Goal: Information Seeking & Learning: Learn about a topic

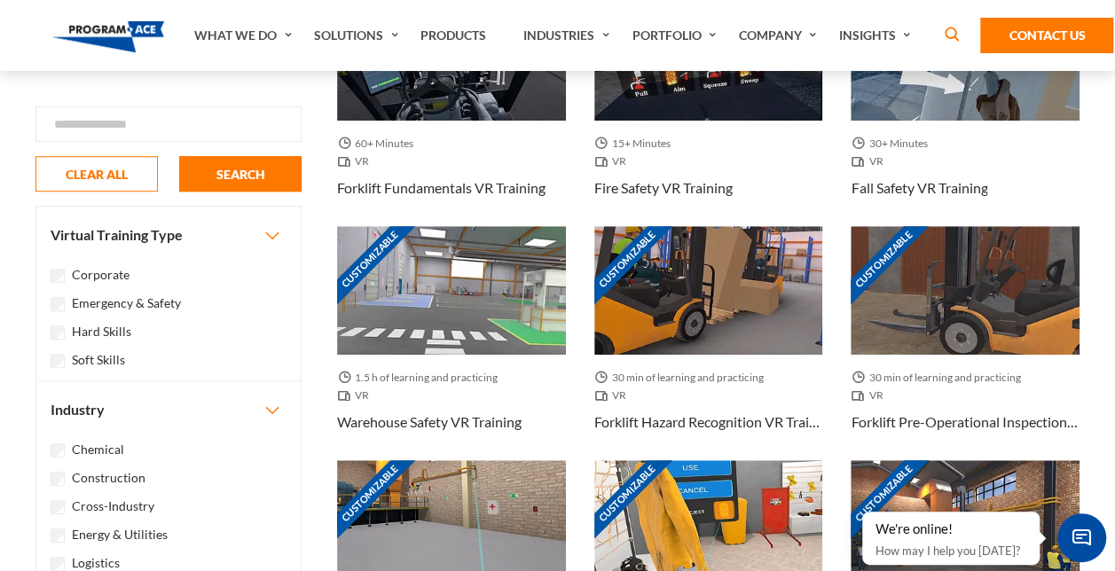
scroll to position [564, 0]
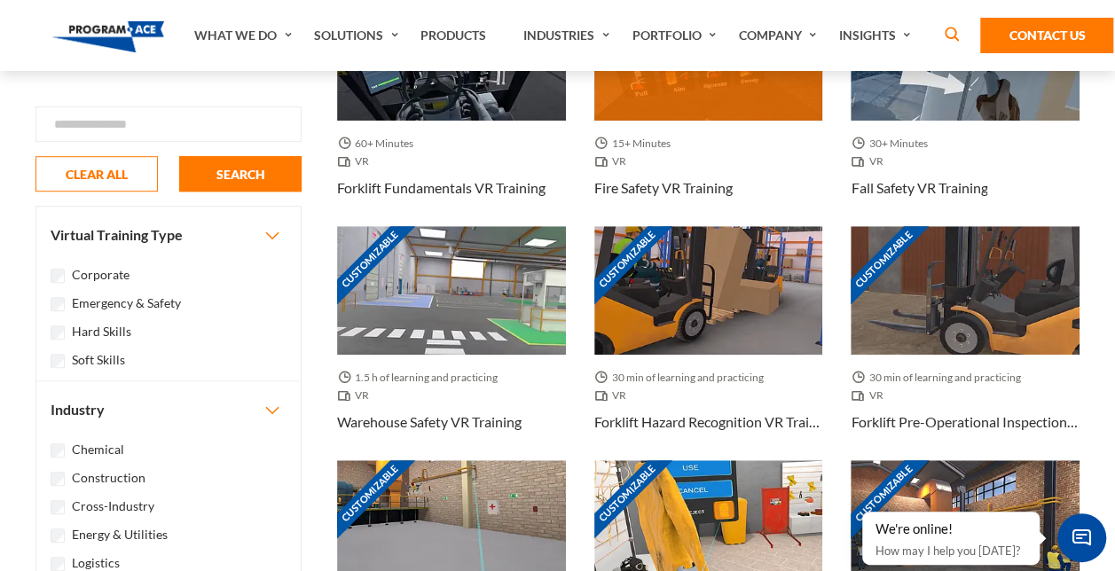
click at [811, 109] on div "Customizable" at bounding box center [709, 56] width 229 height 129
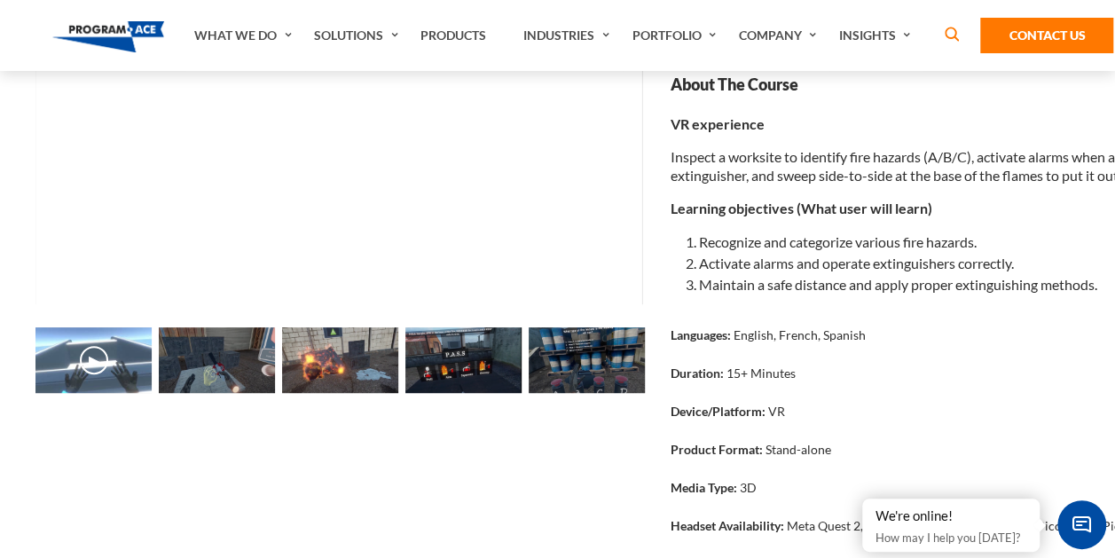
scroll to position [250, 0]
click at [344, 343] on img at bounding box center [340, 361] width 116 height 66
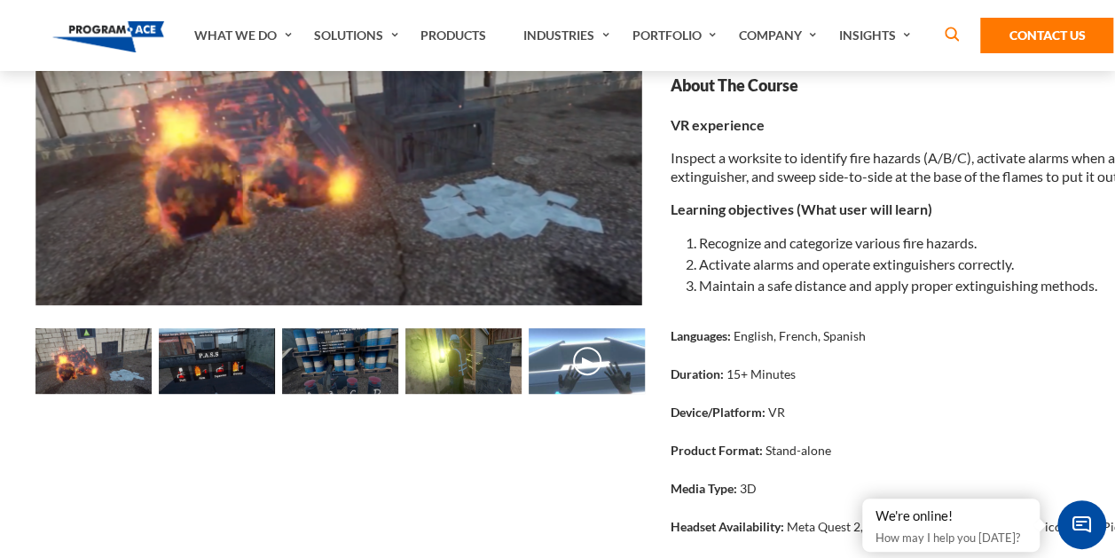
click at [434, 346] on img at bounding box center [464, 361] width 116 height 66
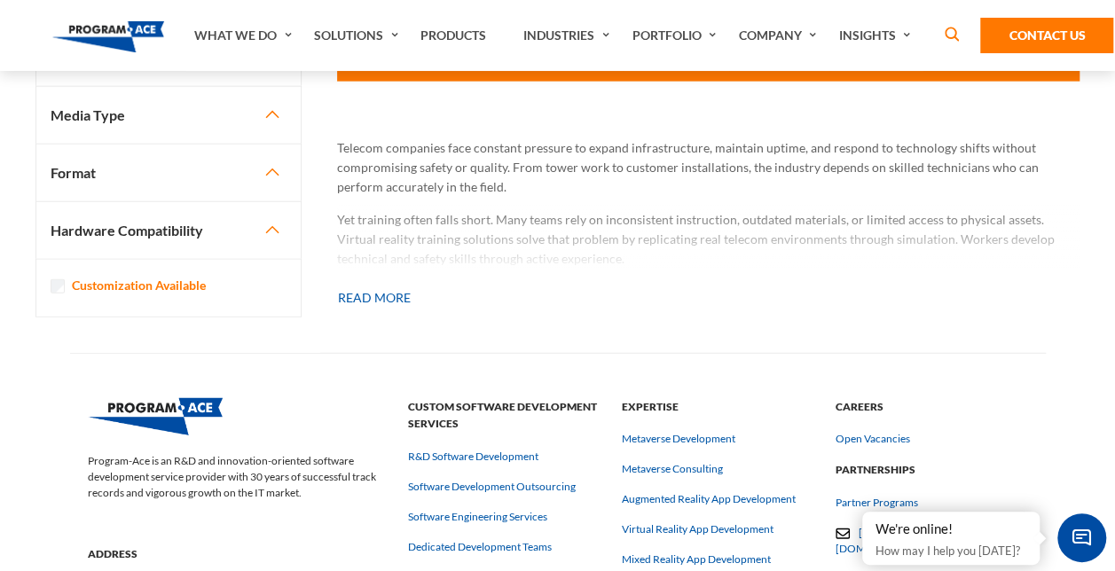
scroll to position [2163, 0]
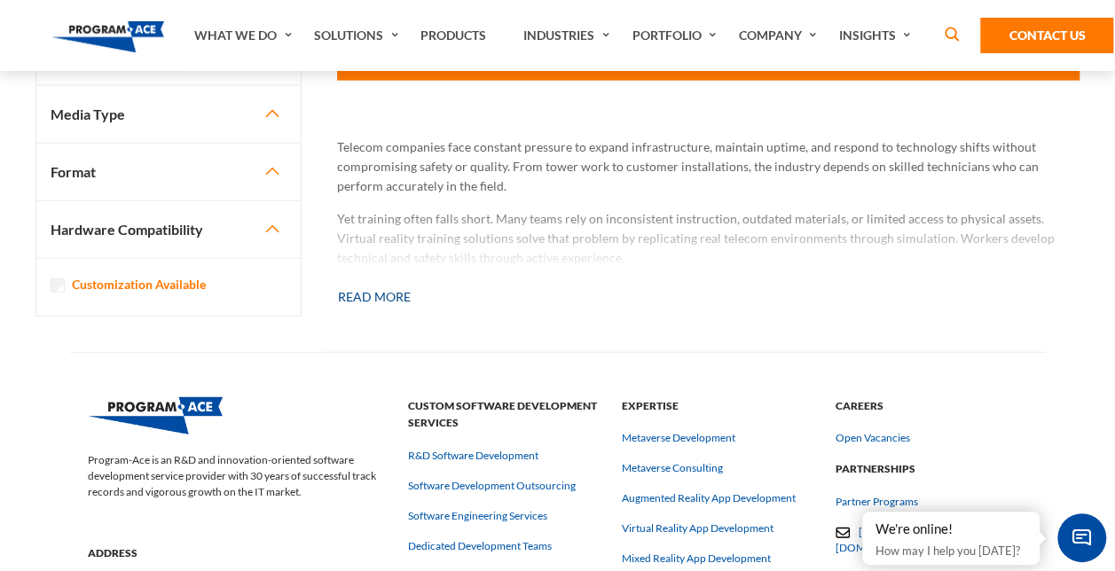
click at [350, 312] on button "Read more" at bounding box center [374, 297] width 75 height 39
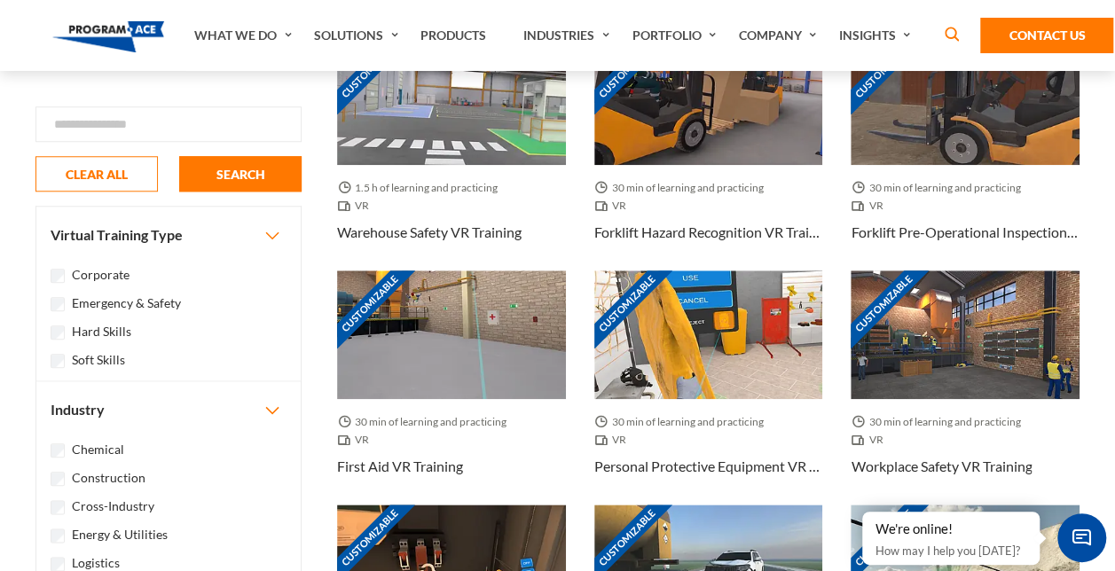
scroll to position [785, 0]
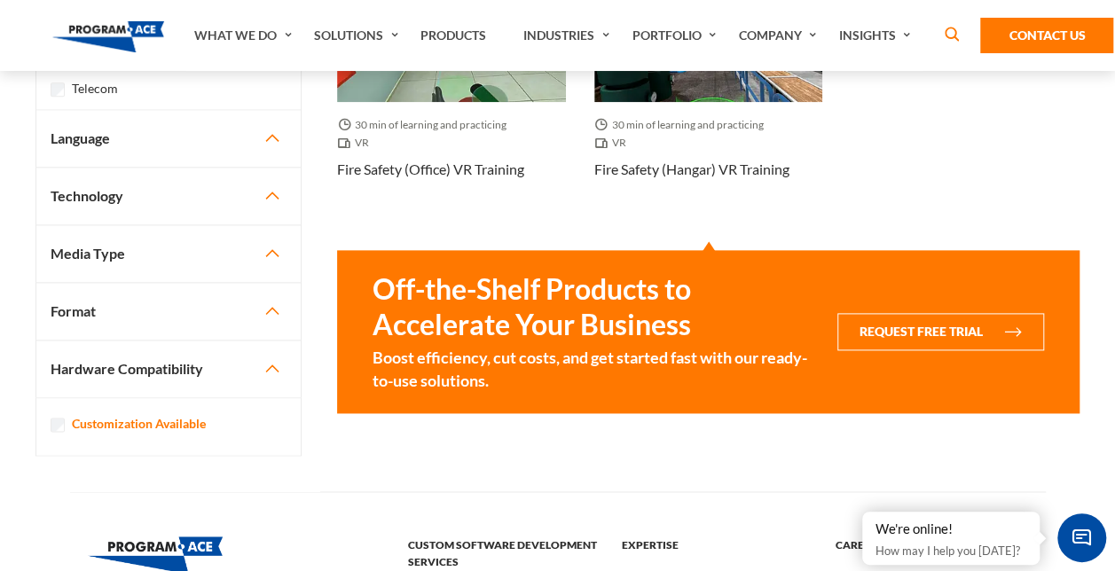
scroll to position [1051, 0]
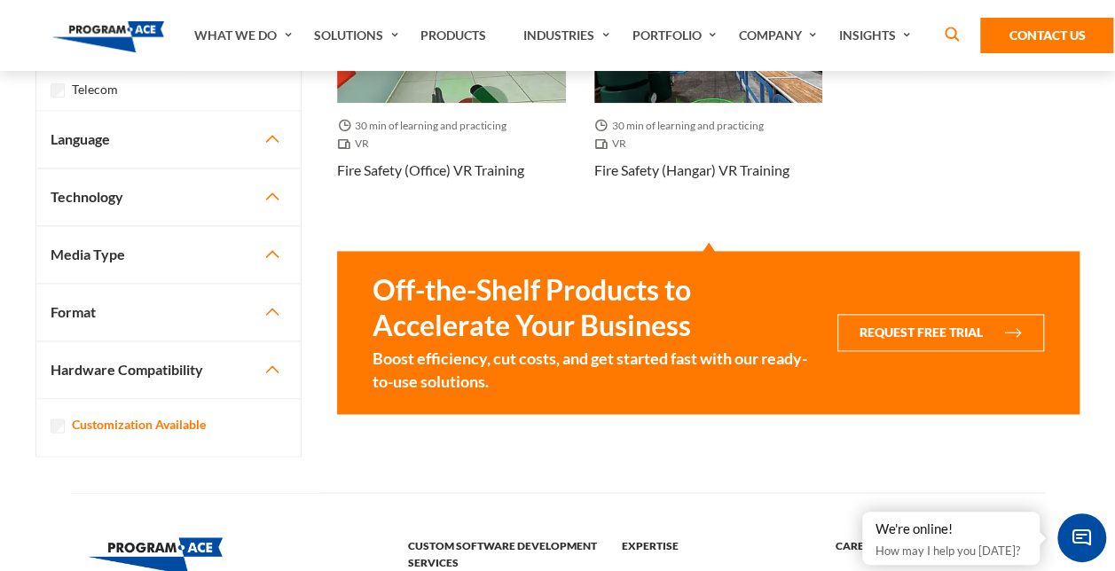
click at [208, 193] on button "Technology" at bounding box center [168, 197] width 264 height 57
click at [277, 118] on button "Technology" at bounding box center [168, 136] width 264 height 57
click at [197, 240] on button "Media Type" at bounding box center [168, 254] width 264 height 57
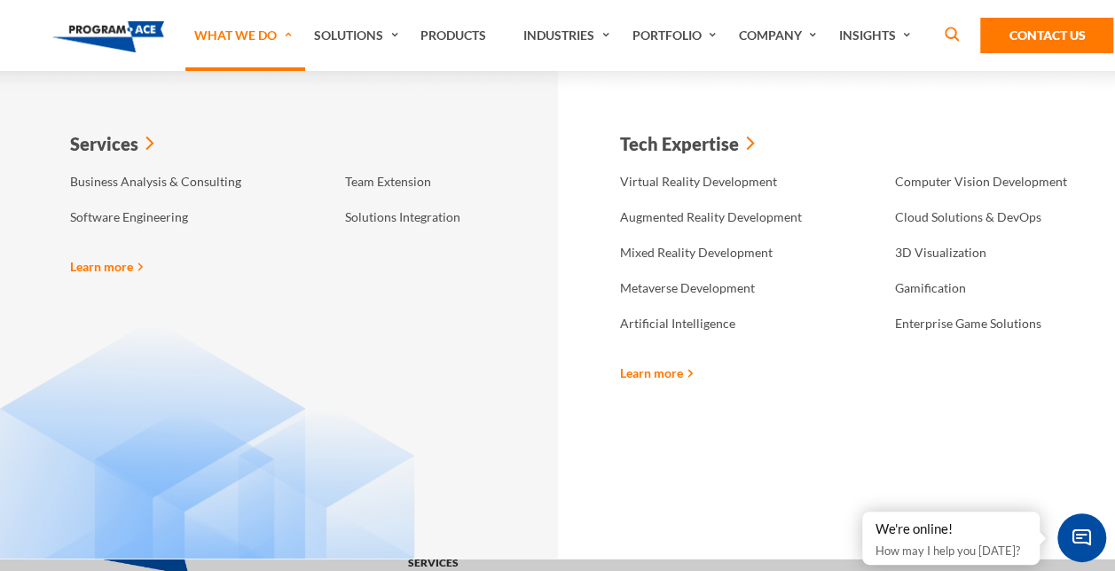
click at [190, 48] on link "What We Do" at bounding box center [245, 35] width 120 height 71
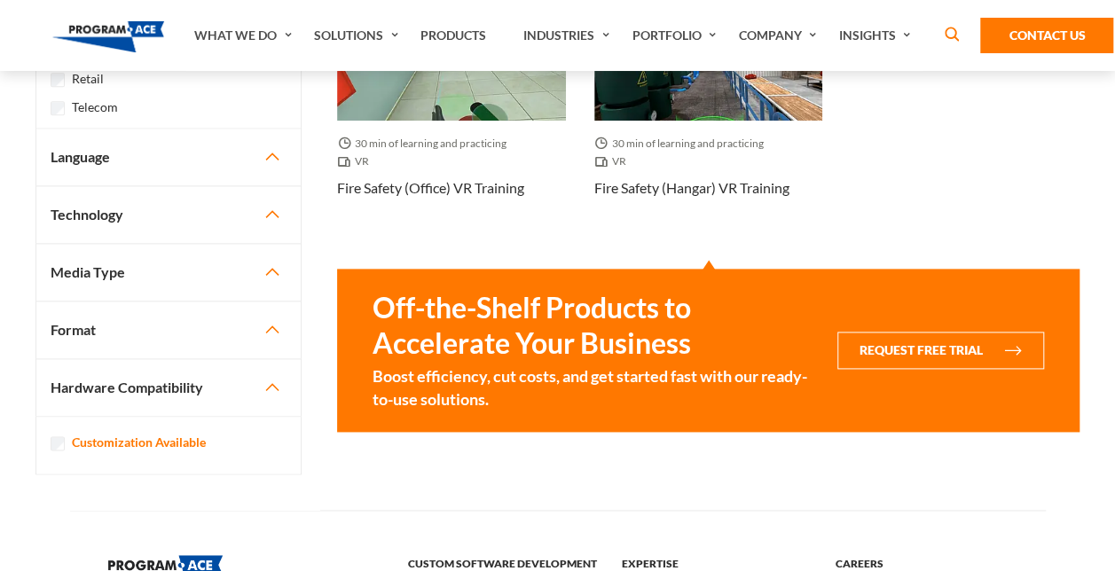
scroll to position [1051, 0]
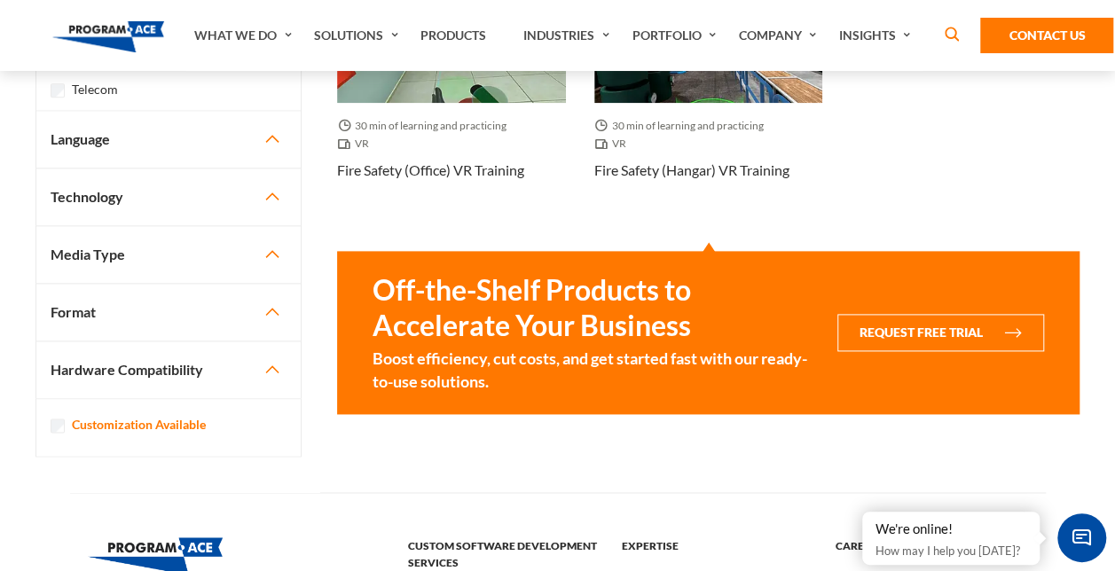
click at [121, 39] on img at bounding box center [108, 36] width 113 height 31
